Goal: Task Accomplishment & Management: Use online tool/utility

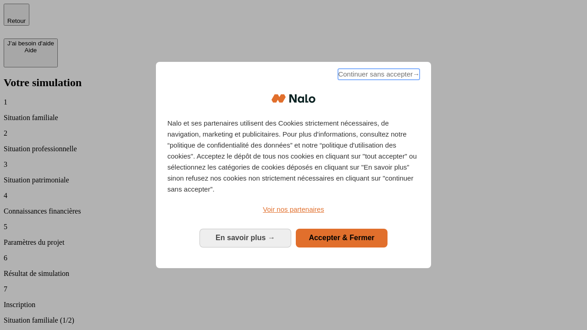
click at [378, 76] on span "Continuer sans accepter →" at bounding box center [379, 74] width 82 height 11
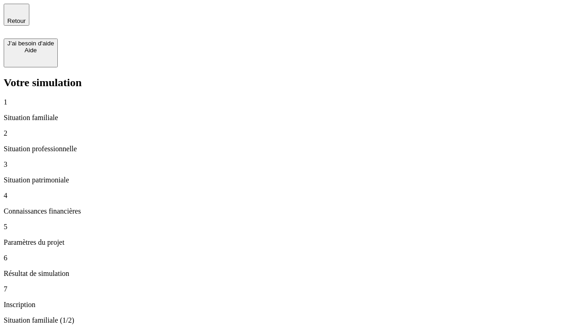
type input "30 000"
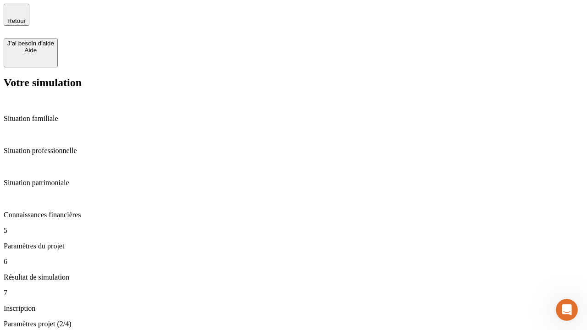
type input "25"
type input "1 000"
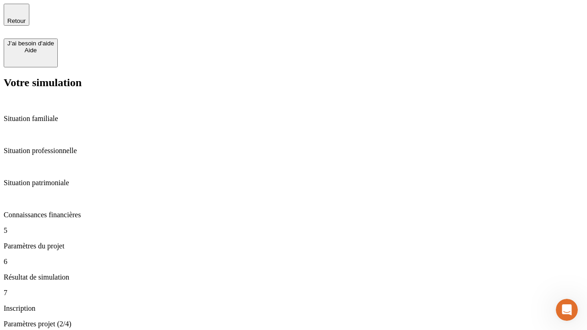
type input "640"
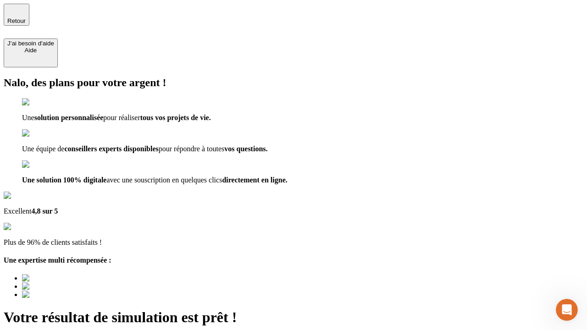
type input "[EMAIL_ADDRESS][PERSON_NAME][DOMAIN_NAME]"
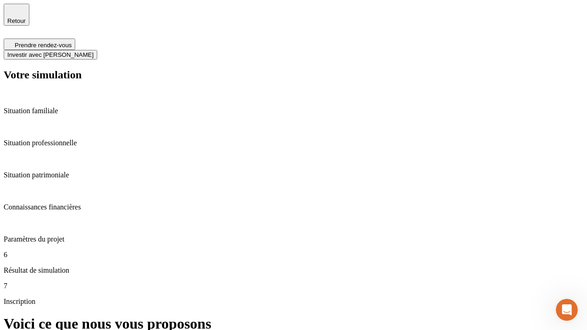
click at [94, 51] on span "Investir avec [PERSON_NAME]" at bounding box center [50, 54] width 86 height 7
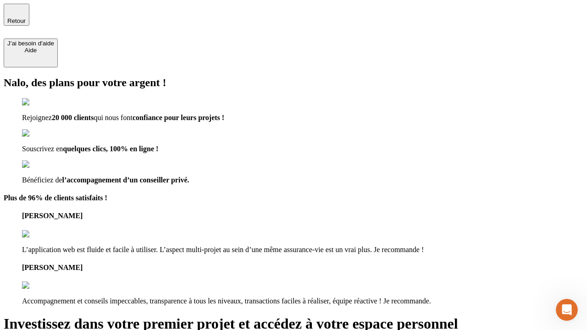
type input "[EMAIL_ADDRESS][PERSON_NAME][DOMAIN_NAME]"
